Goal: Information Seeking & Learning: Understand process/instructions

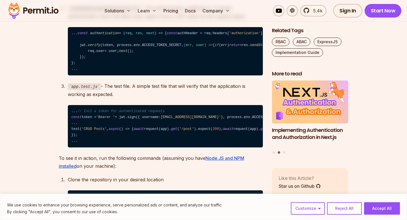
scroll to position [1015, 0]
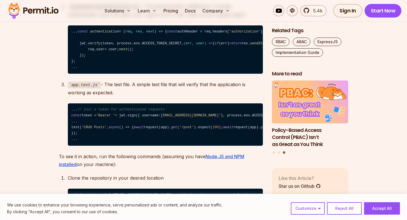
click at [114, 66] on code "... const authentication = ( req, res, next ) => { const authHeader = req. head…" at bounding box center [165, 49] width 195 height 49
click at [132, 74] on code "... const authentication = ( req, res, next ) => { const authHeader = req. head…" at bounding box center [165, 49] width 195 height 49
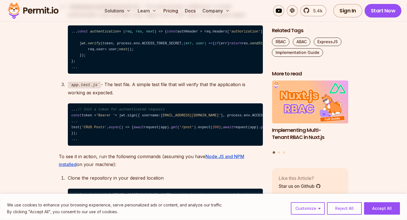
drag, startPoint x: 80, startPoint y: 61, endPoint x: 203, endPoint y: 63, distance: 122.5
click at [203, 63] on code "... const authentication = ( req, res, next ) => { const authHeader = req. head…" at bounding box center [165, 49] width 195 height 49
click at [100, 62] on code "... const authentication = ( req, res, next ) => { const authHeader = req. head…" at bounding box center [165, 49] width 195 height 49
click at [99, 65] on code "... const authentication = ( req, res, next ) => { const authHeader = req. head…" at bounding box center [165, 49] width 195 height 49
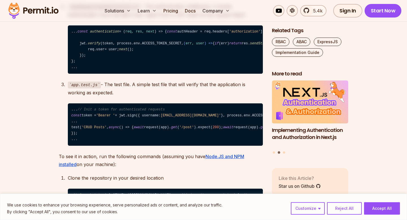
click at [104, 61] on code "... const authentication = ( req, res, next ) => { const authHeader = req. head…" at bounding box center [165, 49] width 195 height 49
copy code "authHeader"
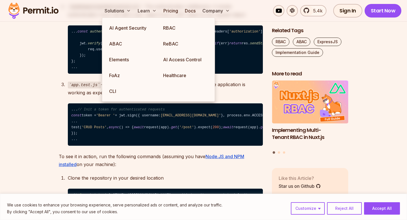
click at [265, 34] on span "const" at bounding box center [270, 32] width 10 height 4
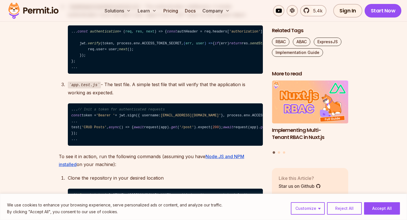
drag, startPoint x: 83, startPoint y: 68, endPoint x: 198, endPoint y: 68, distance: 115.1
click at [198, 68] on code "... const authentication = ( req, res, next ) => { const authHeader = req. head…" at bounding box center [165, 49] width 195 height 49
copy code "const token = authHeader && authHeader. split ( ' ' )[ 1 ];"
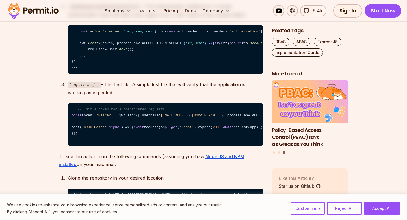
click at [373, 34] on span "if" at bounding box center [375, 32] width 4 height 4
drag, startPoint x: 83, startPoint y: 73, endPoint x: 194, endPoint y: 74, distance: 110.9
click at [194, 74] on code "... const authentication = ( req, res, next ) => { const authHeader = req. head…" at bounding box center [165, 49] width 195 height 49
drag, startPoint x: 194, startPoint y: 74, endPoint x: 137, endPoint y: 72, distance: 56.9
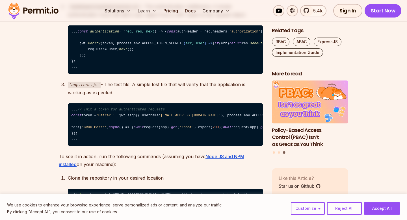
click at [137, 72] on code "... const authentication = ( req, res, next ) => { const authHeader = req. head…" at bounding box center [165, 49] width 195 height 49
drag, startPoint x: 81, startPoint y: 72, endPoint x: 190, endPoint y: 73, distance: 109.4
click at [190, 73] on code "... const authentication = ( req, res, next ) => { const authHeader = req. head…" at bounding box center [165, 49] width 195 height 49
copy code "if (token == null ) return res. sendStatus ( 401 );"
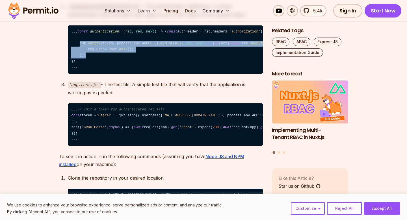
drag, startPoint x: 80, startPoint y: 85, endPoint x: 92, endPoint y: 110, distance: 28.1
click at [92, 74] on code "... const authentication = ( req, res, next ) => { const authHeader = req. head…" at bounding box center [165, 49] width 195 height 49
copy code "jwt. verify (token, process. env . ACCESS_TOKEN_SECRET , ( err, user ) => { if …"
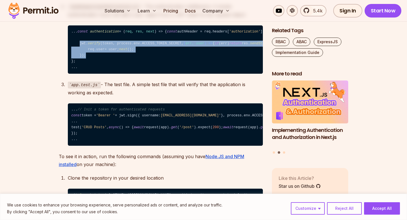
click at [92, 74] on code "... const authentication = ( req, res, next ) => { const authHeader = req. head…" at bounding box center [165, 49] width 195 height 49
drag, startPoint x: 92, startPoint y: 110, endPoint x: 49, endPoint y: 85, distance: 50.2
copy code "jwt. verify (token, process. env . ACCESS_TOKEN_SECRET , ( err, user ) => { if …"
click at [103, 74] on code "... const authentication = ( req, res, next ) => { const authHeader = req. head…" at bounding box center [165, 49] width 195 height 49
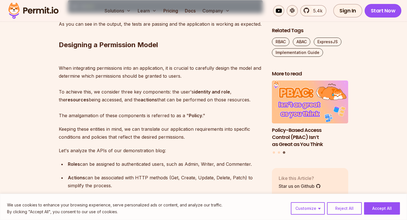
scroll to position [1275, 0]
